Goal: Transaction & Acquisition: Register for event/course

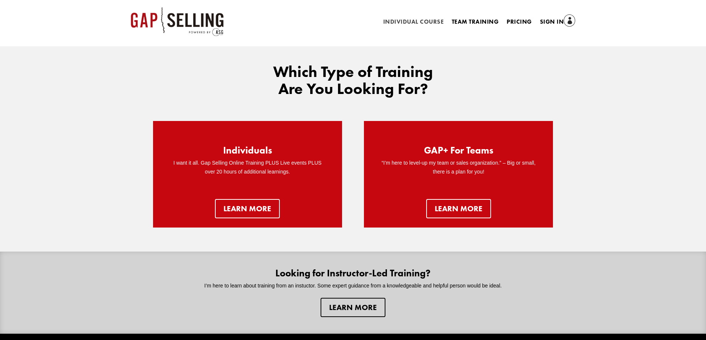
click at [420, 20] on link "Individual Course" at bounding box center [413, 23] width 60 height 8
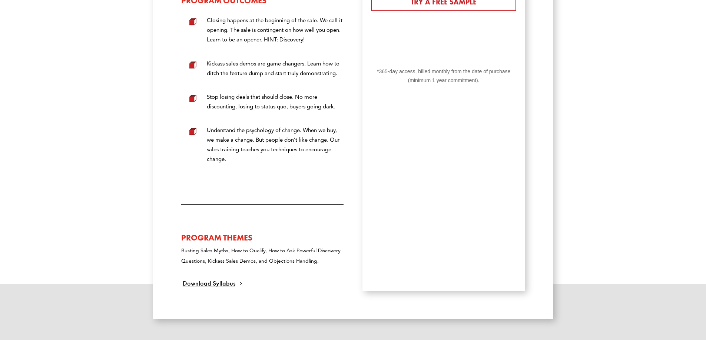
scroll to position [259, 0]
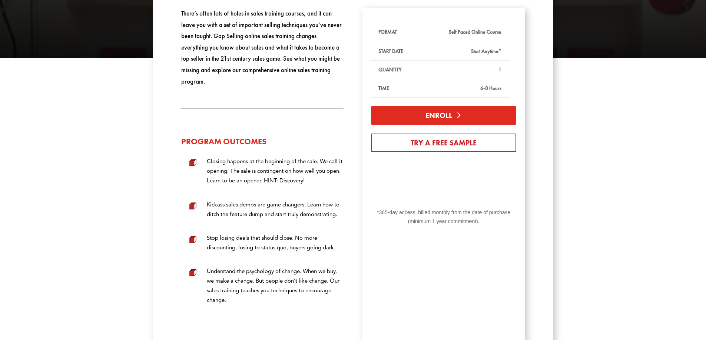
click at [402, 115] on link "Enroll" at bounding box center [443, 115] width 145 height 19
